Goal: Task Accomplishment & Management: Use online tool/utility

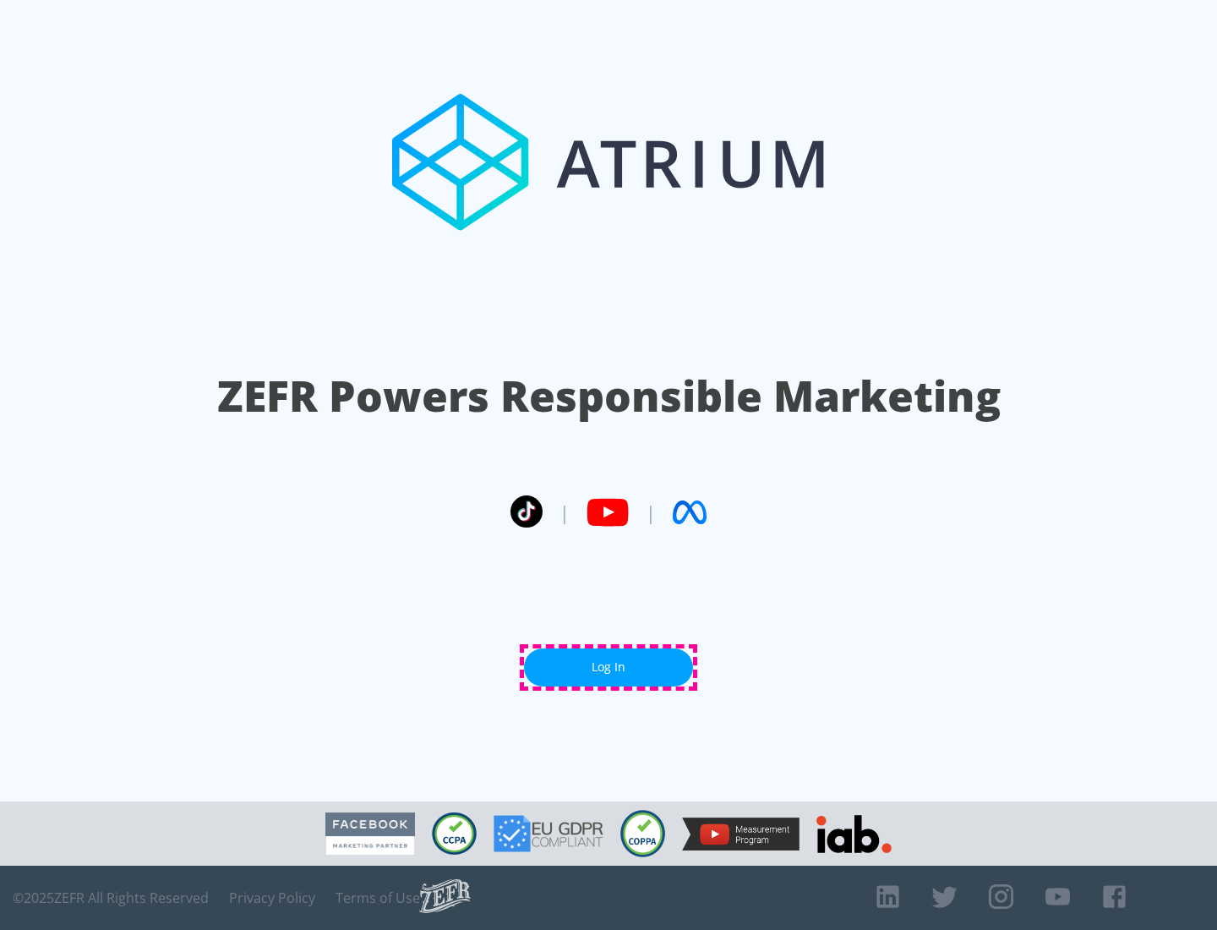
click at [609, 667] on link "Log In" at bounding box center [608, 667] width 169 height 38
